Goal: Information Seeking & Learning: Learn about a topic

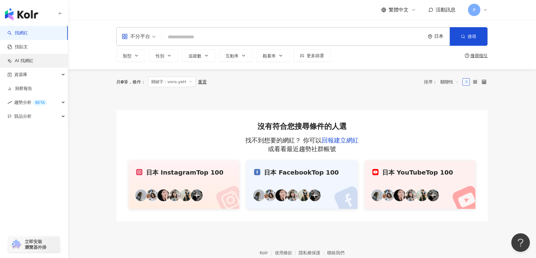
click at [33, 58] on link "AI 找網紅" at bounding box center [20, 61] width 26 height 6
click at [28, 49] on link "找貼文" at bounding box center [17, 47] width 20 height 6
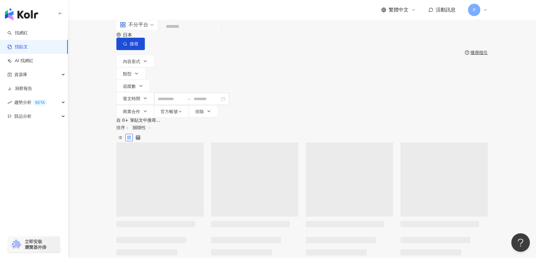
click at [22, 44] on link "找貼文" at bounding box center [17, 47] width 20 height 6
click at [28, 34] on link "找網紅" at bounding box center [17, 33] width 20 height 6
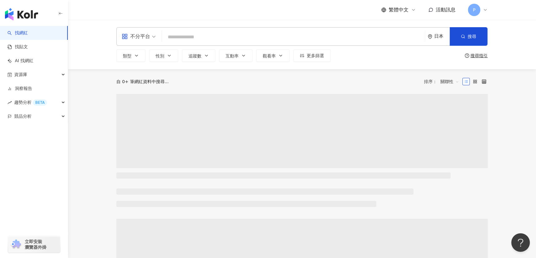
click at [229, 39] on input "search" at bounding box center [293, 37] width 258 height 12
type input "********"
click at [466, 42] on button "搜尋" at bounding box center [468, 36] width 38 height 19
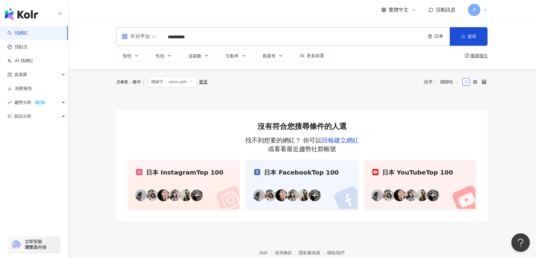
click at [426, 40] on div "不分平台 ******** 日本 搜尋" at bounding box center [301, 36] width 371 height 19
click at [439, 40] on div "日本" at bounding box center [439, 37] width 22 height 18
click at [394, 77] on div "台灣" at bounding box center [389, 74] width 9 height 7
click at [474, 34] on span "搜尋" at bounding box center [471, 36] width 9 height 5
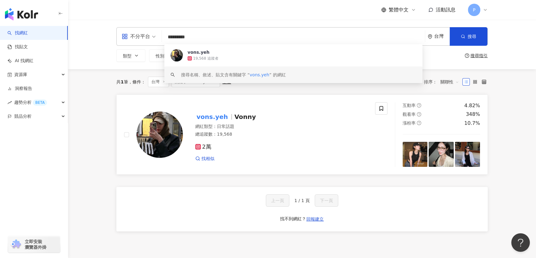
click at [163, 136] on img at bounding box center [159, 135] width 46 height 46
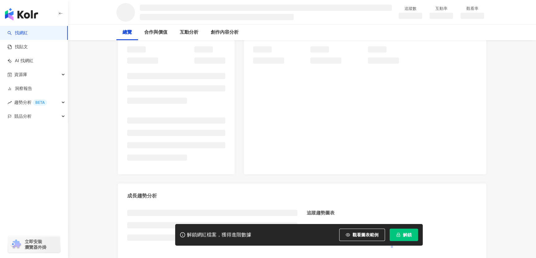
scroll to position [84, 0]
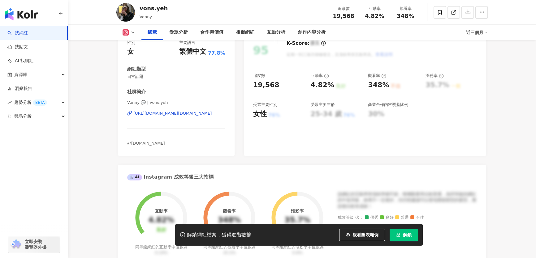
scroll to position [56, 0]
